Goal: Navigation & Orientation: Find specific page/section

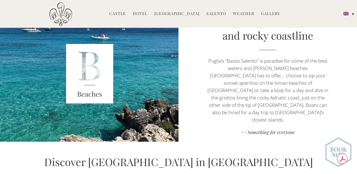
scroll to position [986, 0]
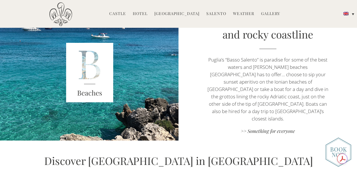
click at [144, 12] on link "Hotel" at bounding box center [140, 14] width 15 height 7
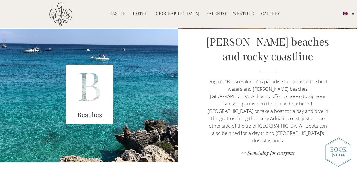
scroll to position [967, 0]
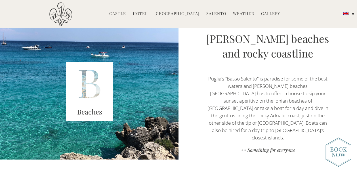
click at [140, 14] on link "Hotel" at bounding box center [140, 14] width 15 height 7
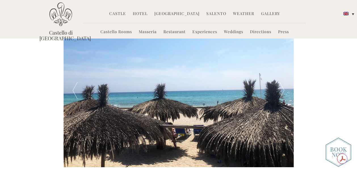
scroll to position [953, 0]
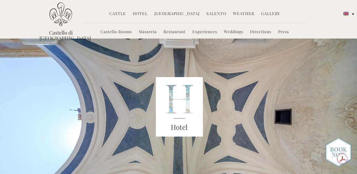
click at [337, 151] on img at bounding box center [338, 151] width 26 height 29
